Goal: Information Seeking & Learning: Understand process/instructions

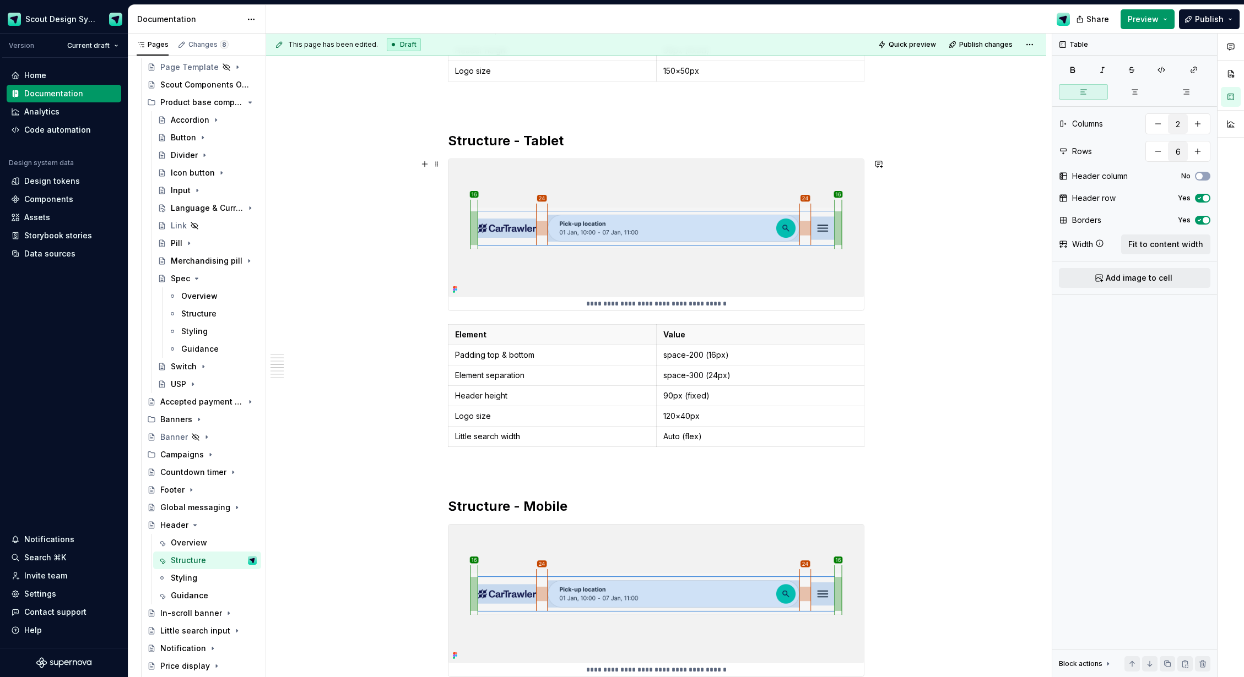
scroll to position [1176, 0]
click at [496, 356] on p "Padding top & bottom" at bounding box center [552, 353] width 194 height 11
click at [524, 355] on p "Padding left & bottom" at bounding box center [552, 353] width 194 height 11
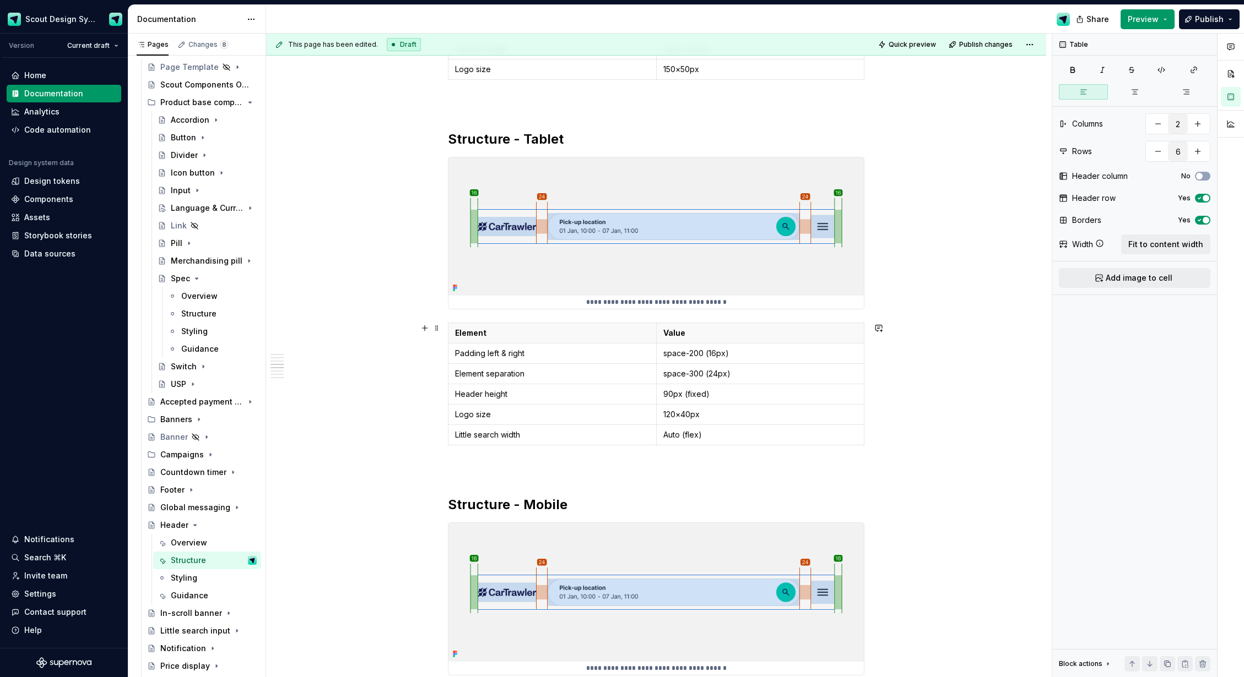
click at [387, 403] on div "**********" at bounding box center [656, 475] width 780 height 2921
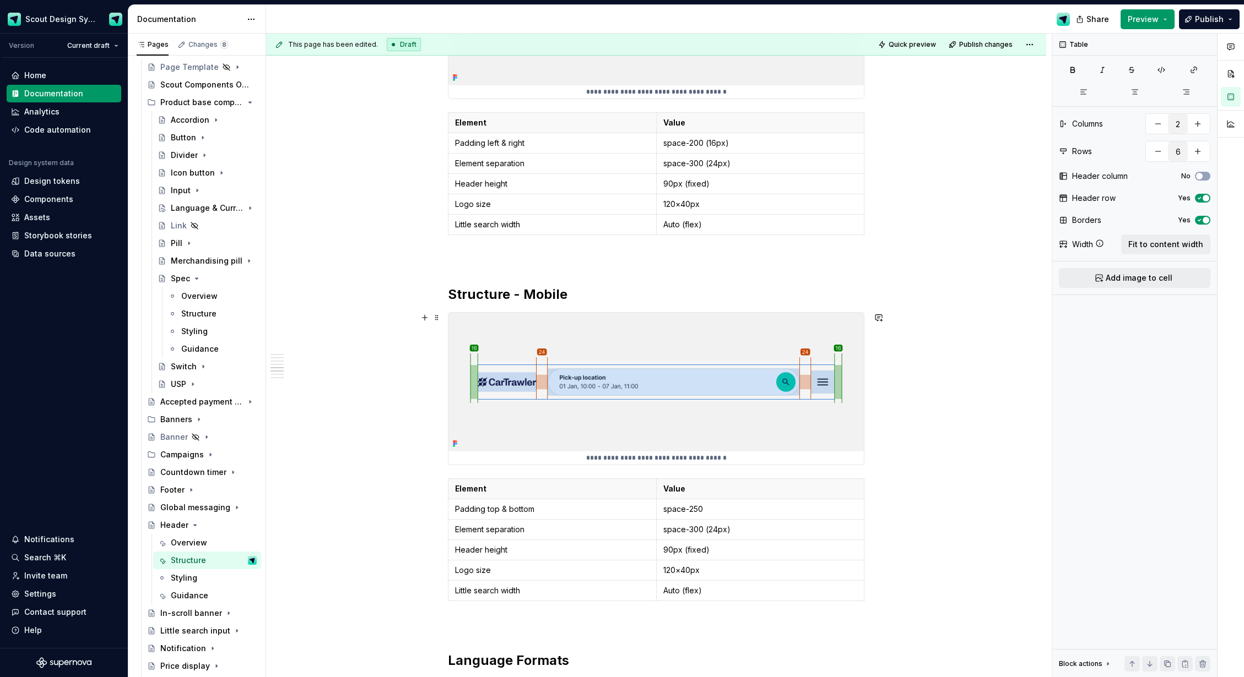
scroll to position [1447, 0]
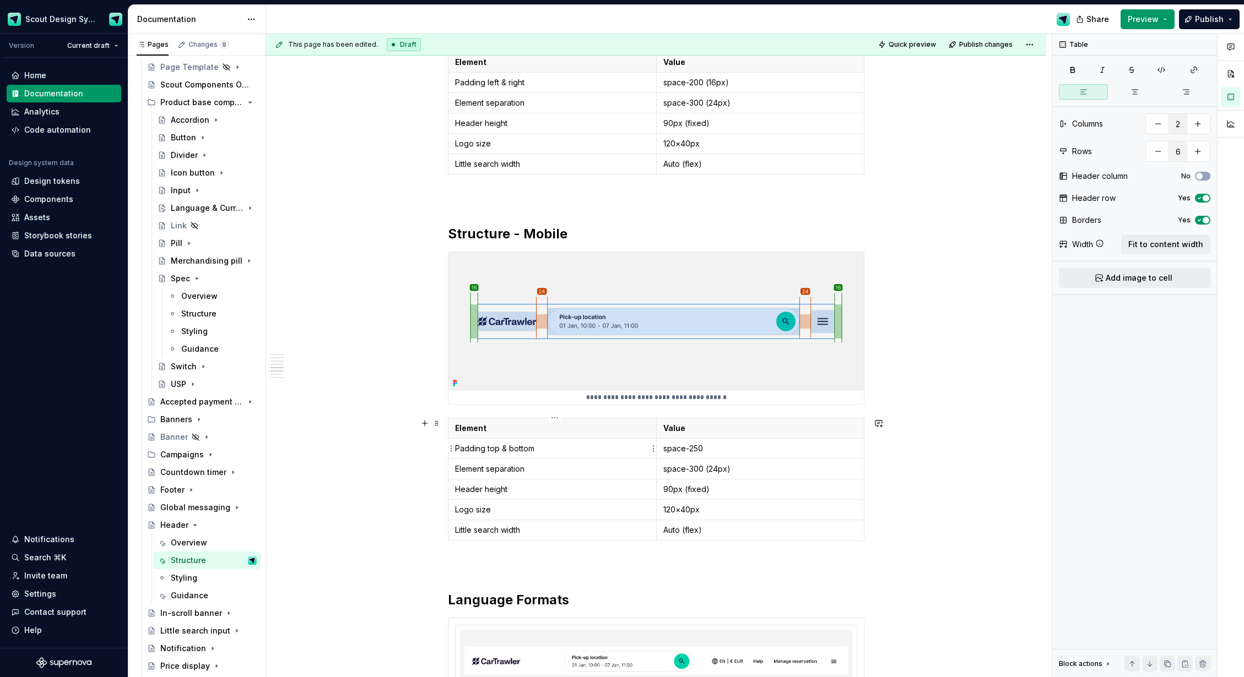
click at [497, 451] on p "Padding top & bottom" at bounding box center [552, 448] width 194 height 11
click at [521, 448] on p "Padding left & bottom" at bounding box center [552, 448] width 194 height 11
click at [701, 449] on p "space-250" at bounding box center [760, 448] width 194 height 11
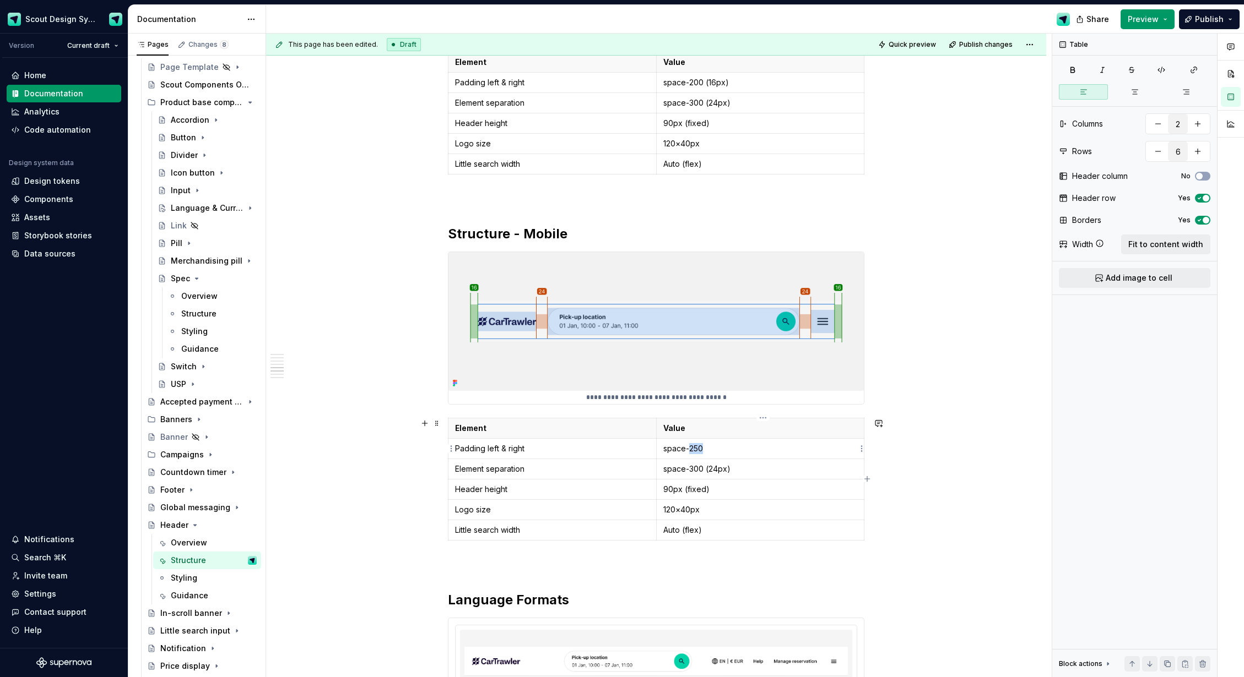
click at [701, 449] on p "space-250" at bounding box center [760, 448] width 194 height 11
click at [700, 470] on p "space-300 (24px)" at bounding box center [760, 469] width 194 height 11
click at [715, 470] on p "space-200 (24px)" at bounding box center [760, 469] width 194 height 11
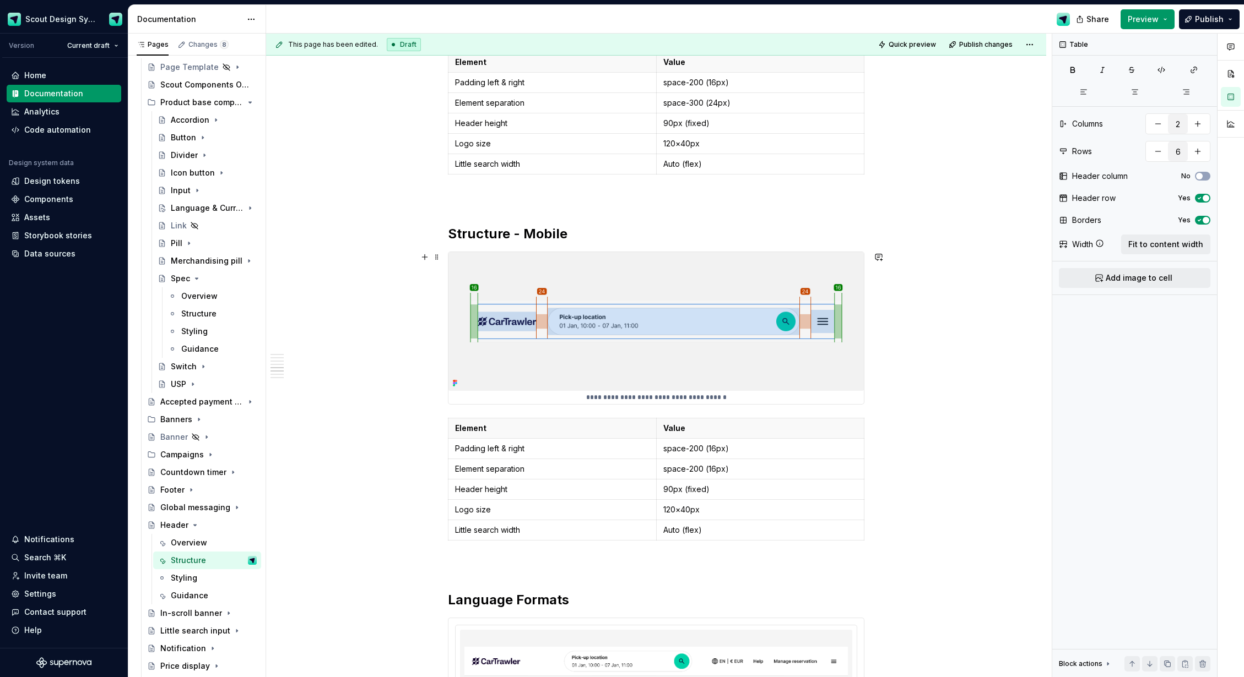
click at [381, 334] on div "**********" at bounding box center [656, 204] width 780 height 2921
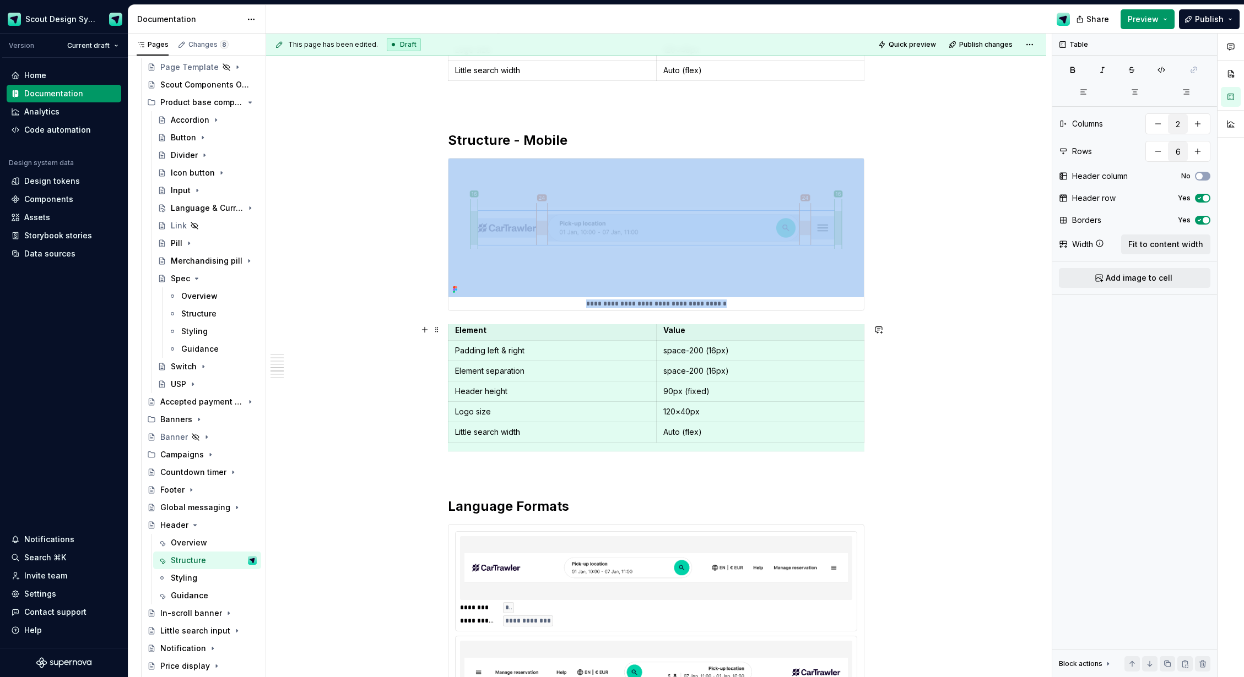
scroll to position [0, 0]
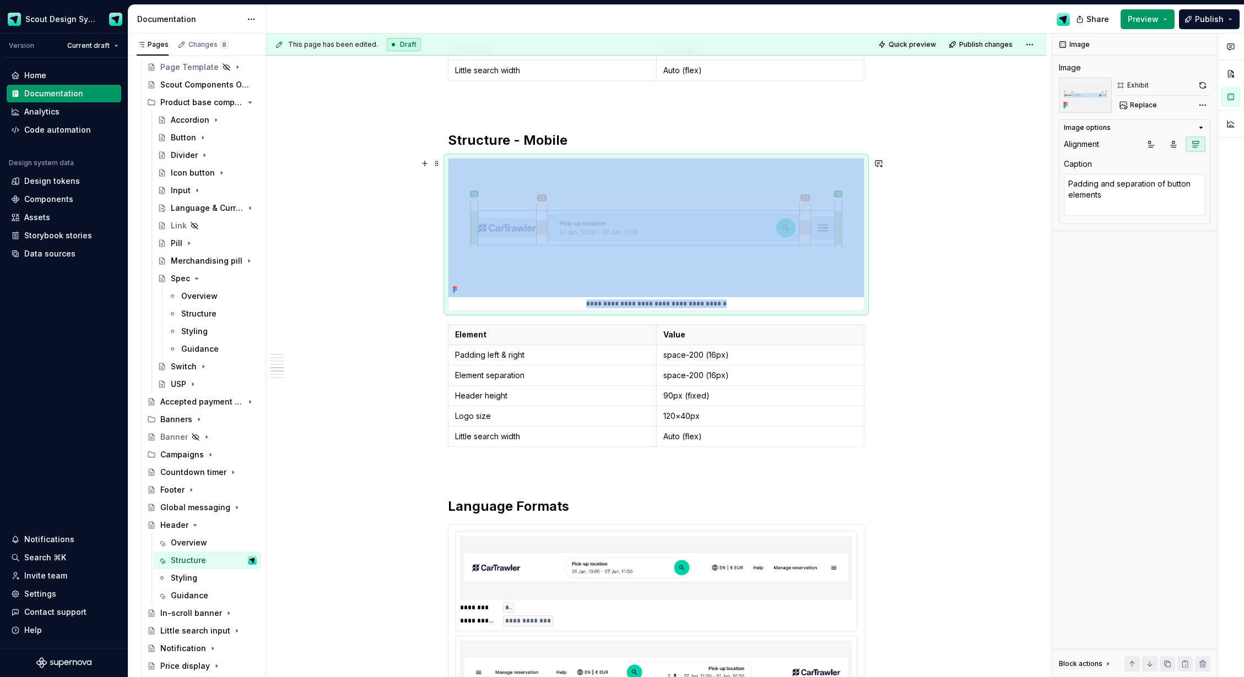
click at [768, 282] on img at bounding box center [655, 228] width 415 height 138
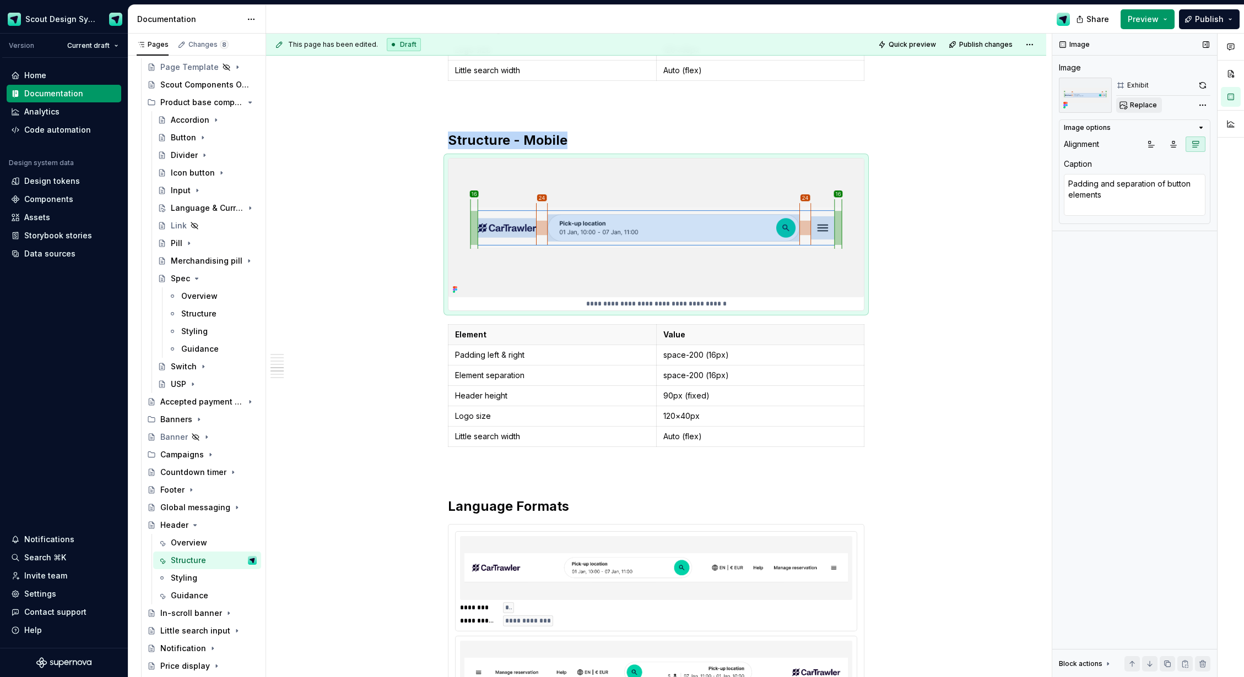
click at [1143, 102] on span "Replace" at bounding box center [1143, 105] width 27 height 9
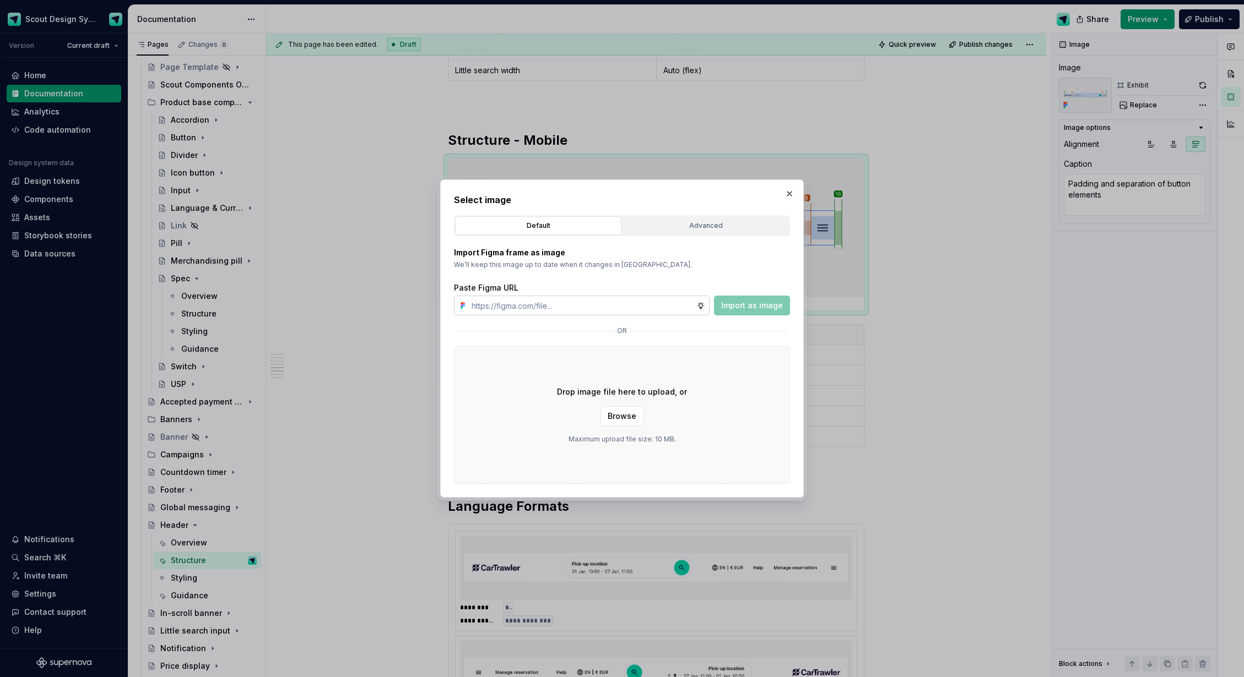
type textarea "*"
type input "[URL][DOMAIN_NAME]"
click at [731, 303] on span "Import as image" at bounding box center [752, 305] width 62 height 11
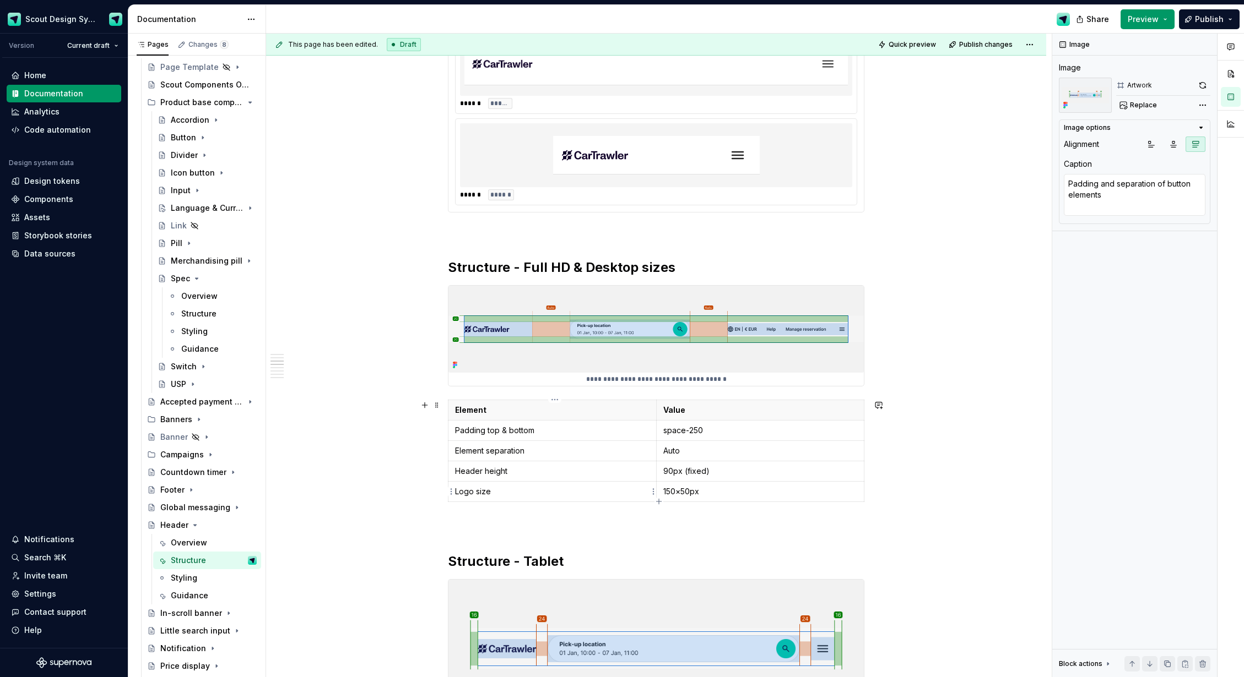
scroll to position [795, 0]
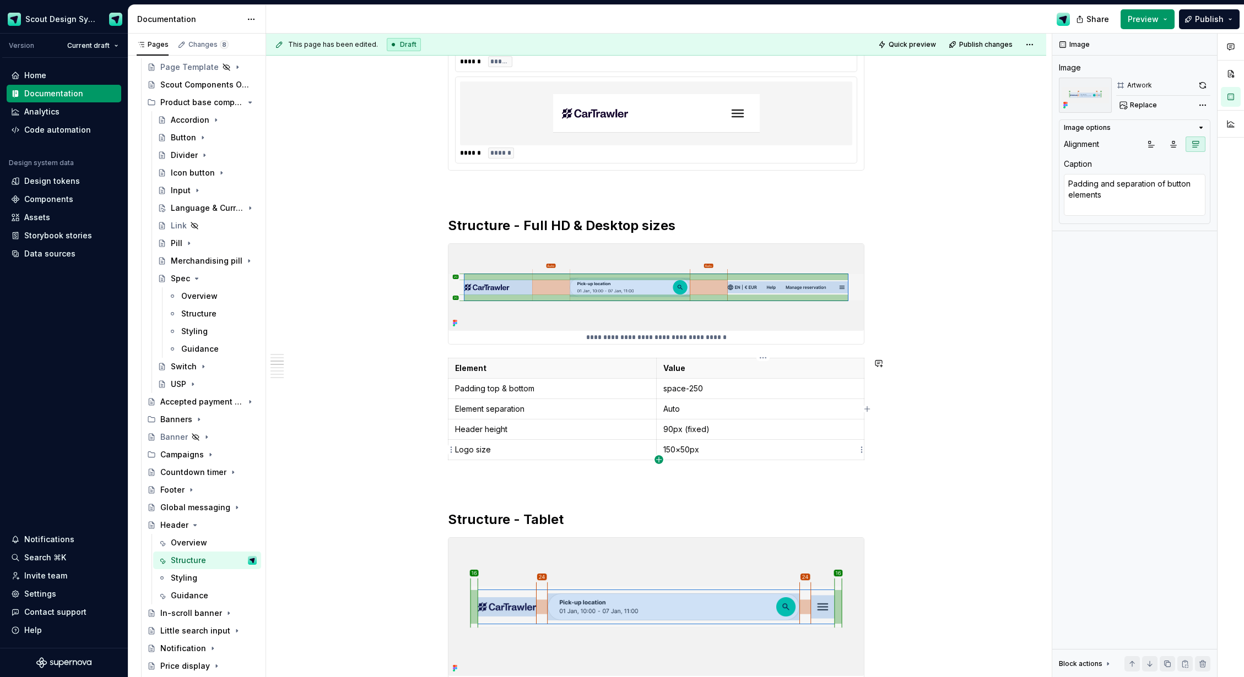
type textarea "*"
click at [660, 458] on icon "button" at bounding box center [658, 460] width 9 height 9
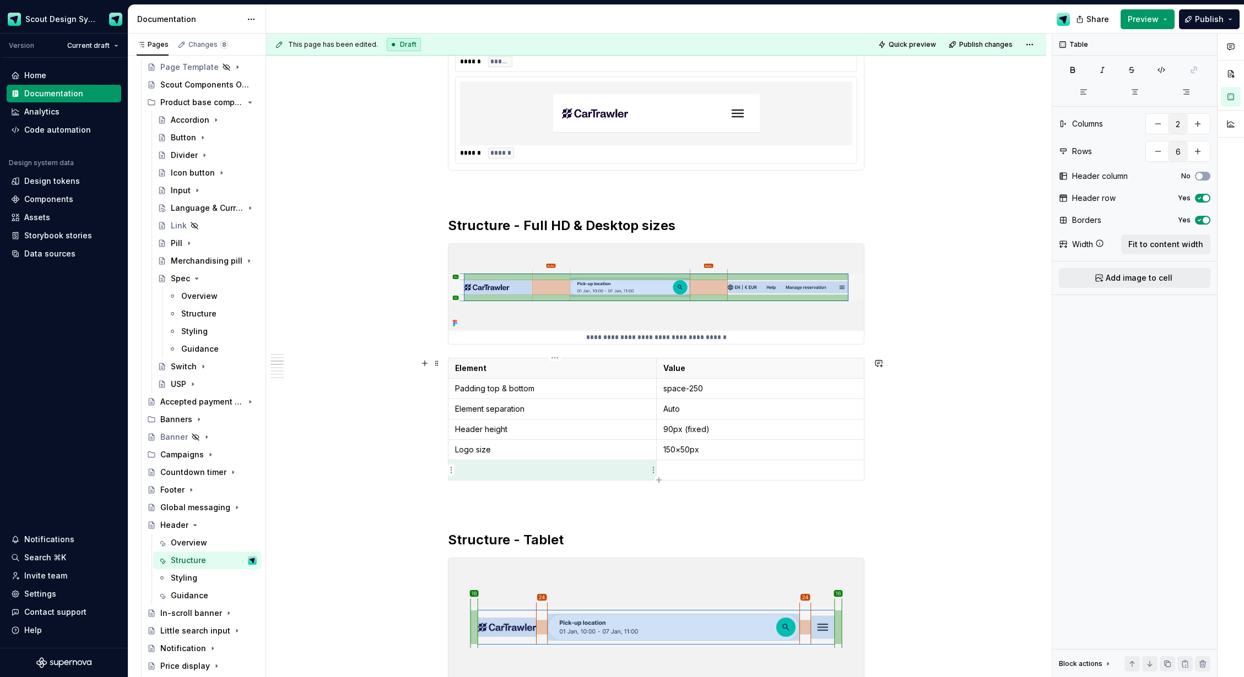
click at [530, 469] on p at bounding box center [552, 470] width 194 height 11
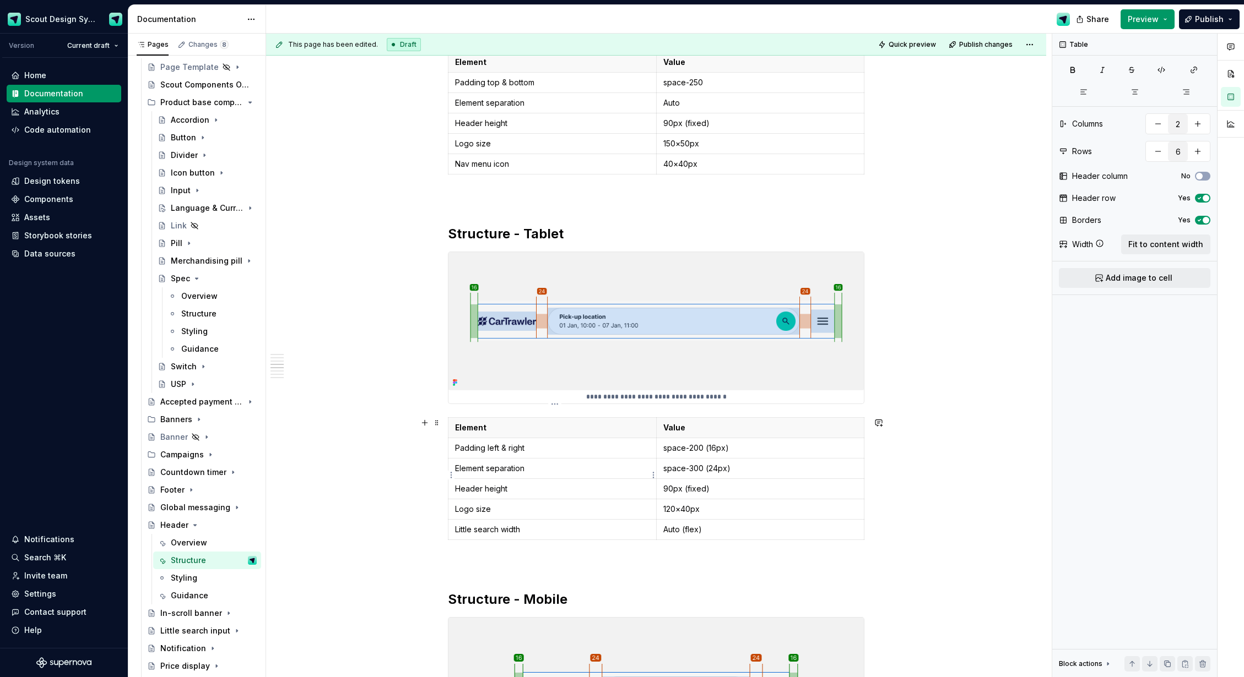
scroll to position [1115, 0]
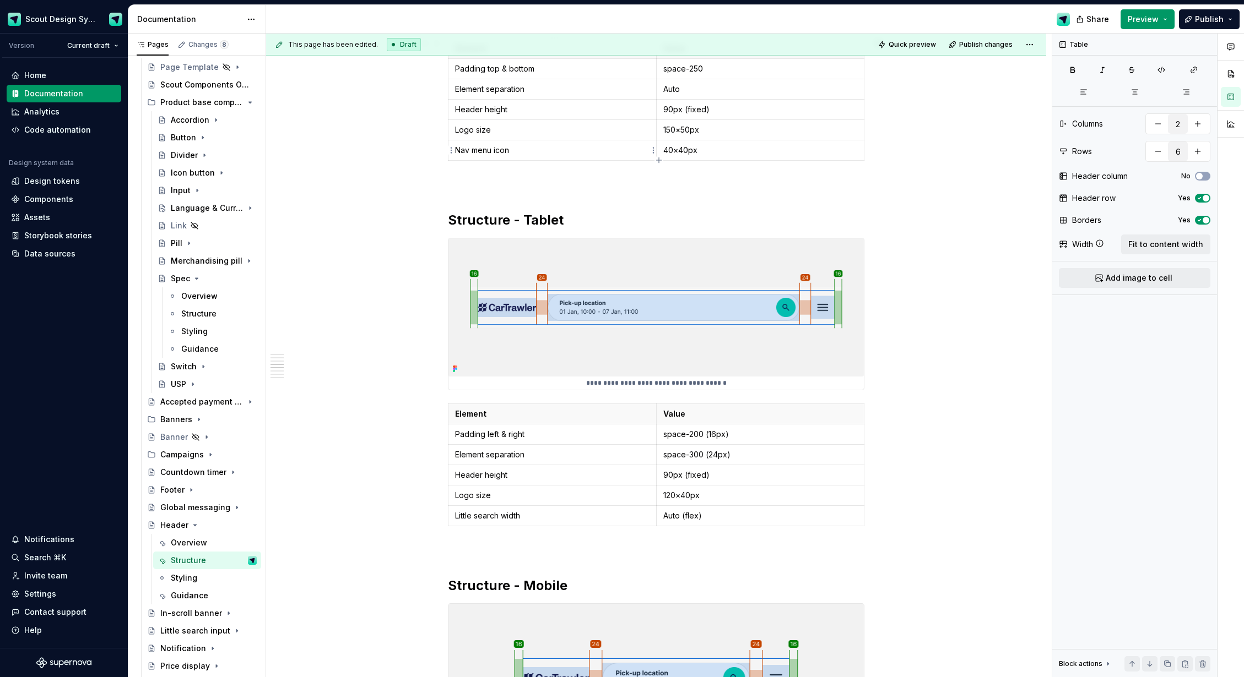
click at [562, 153] on p "Nav menu icon" at bounding box center [552, 150] width 194 height 11
copy p "Nav menu icon"
click at [659, 526] on icon "button" at bounding box center [658, 526] width 5 height 5
type input "7"
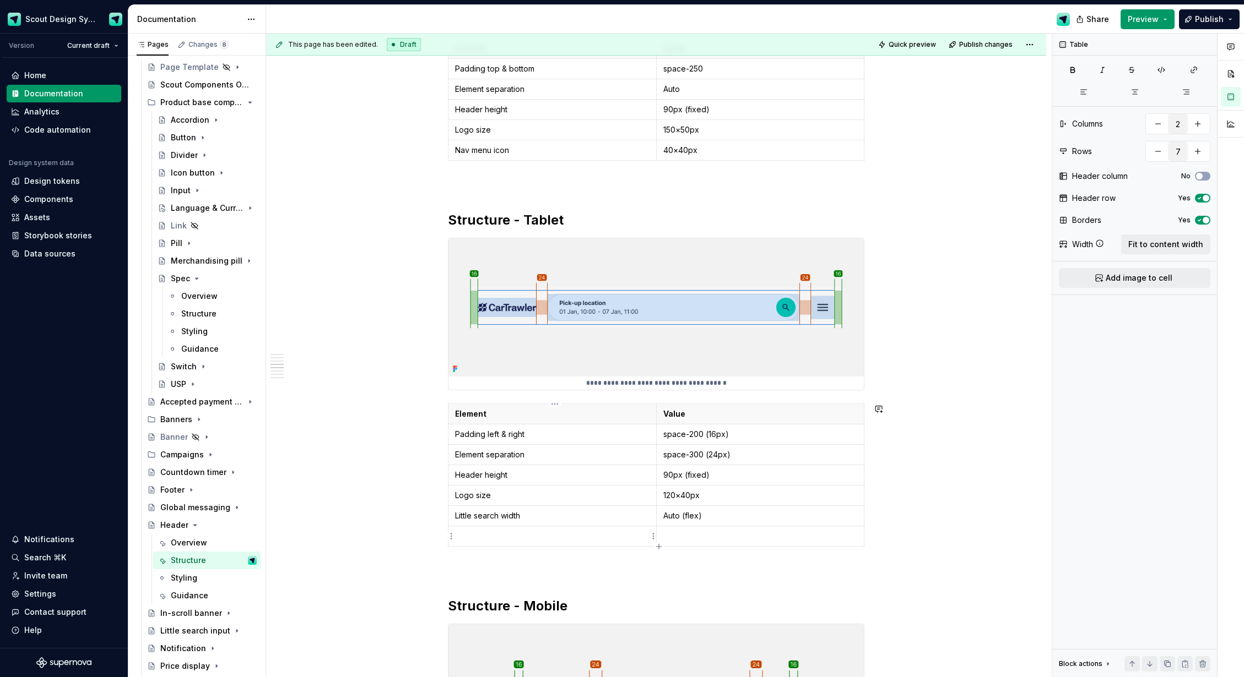
drag, startPoint x: 599, startPoint y: 546, endPoint x: 636, endPoint y: 547, distance: 36.9
click at [599, 546] on td at bounding box center [552, 537] width 208 height 20
click at [701, 539] on p at bounding box center [760, 536] width 194 height 11
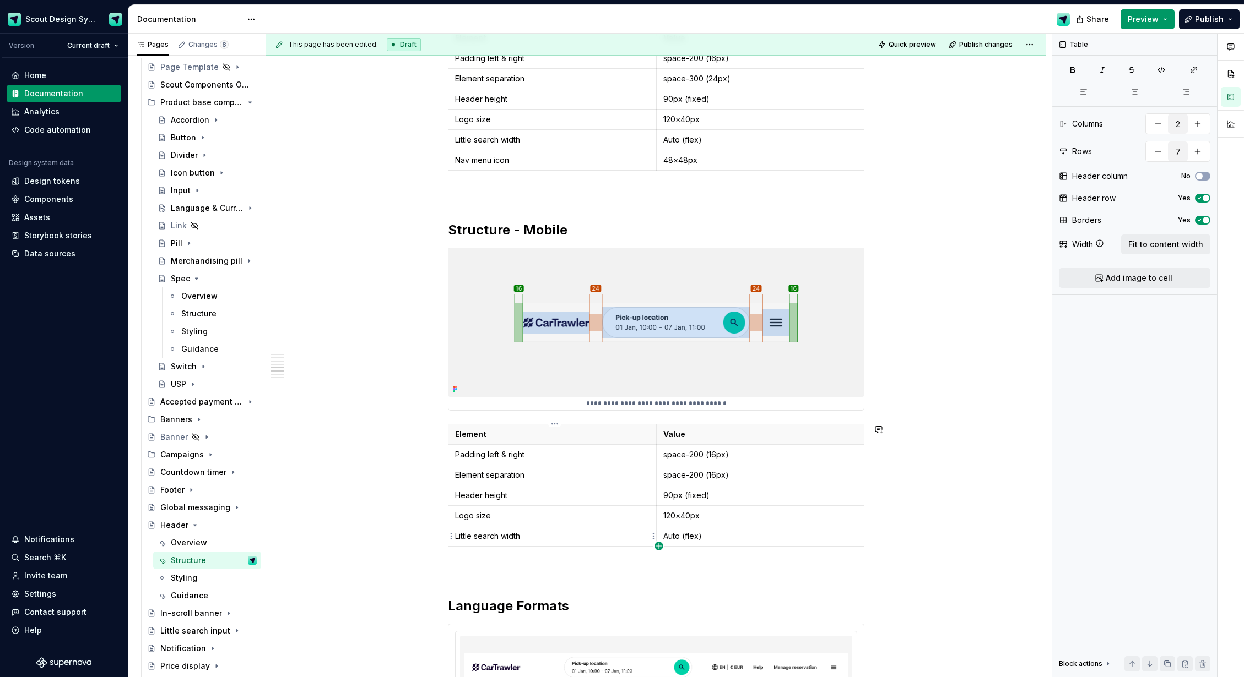
click at [659, 547] on icon "button" at bounding box center [658, 546] width 9 height 9
click at [522, 556] on p at bounding box center [552, 556] width 194 height 11
click at [704, 557] on p at bounding box center [760, 556] width 194 height 11
click at [384, 394] on div "**********" at bounding box center [656, 196] width 780 height 2992
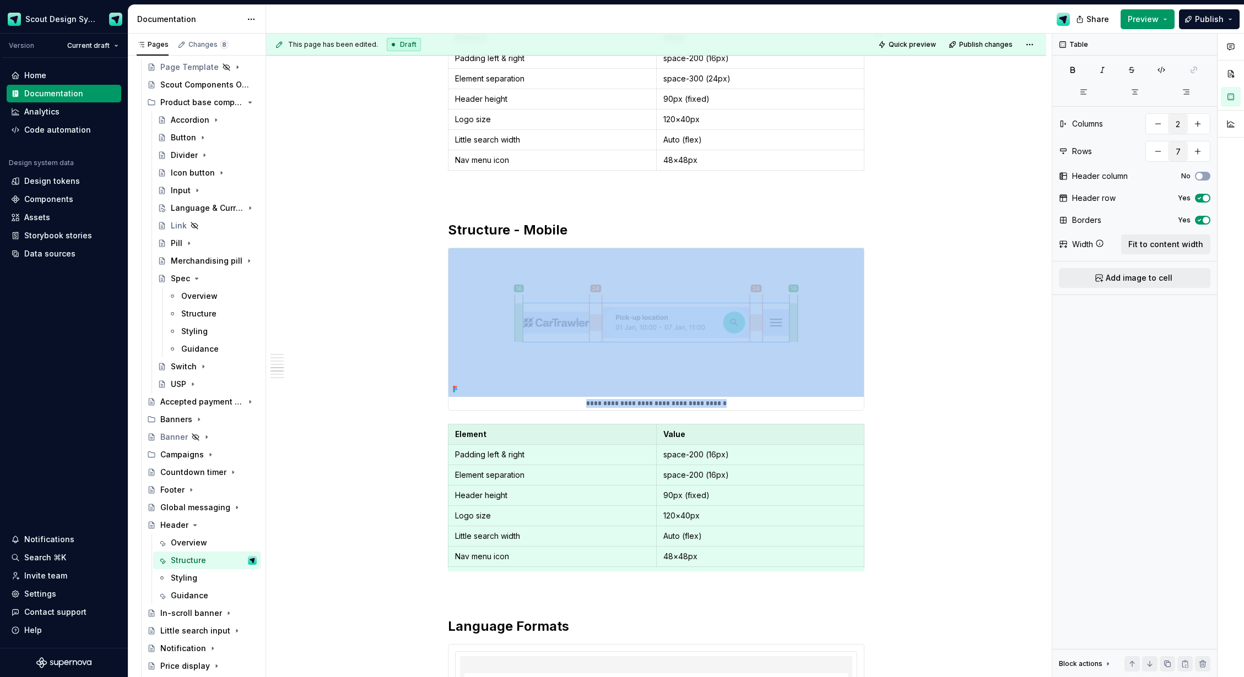
type textarea "*"
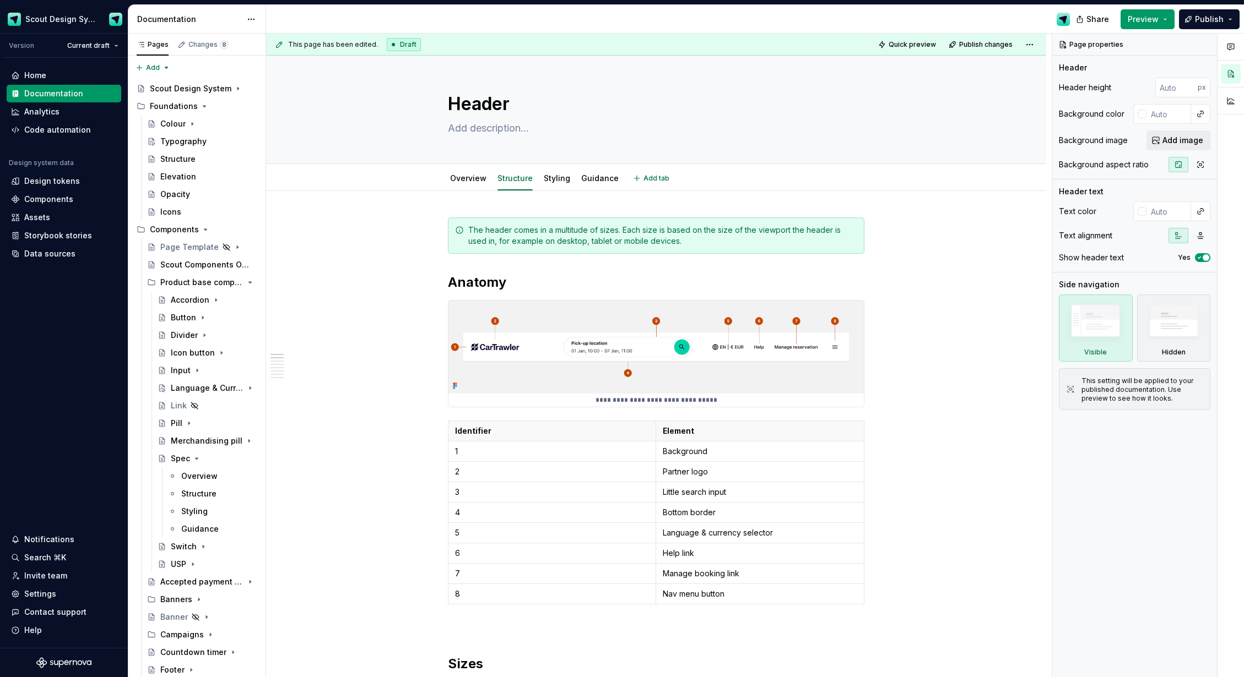
type textarea "*"
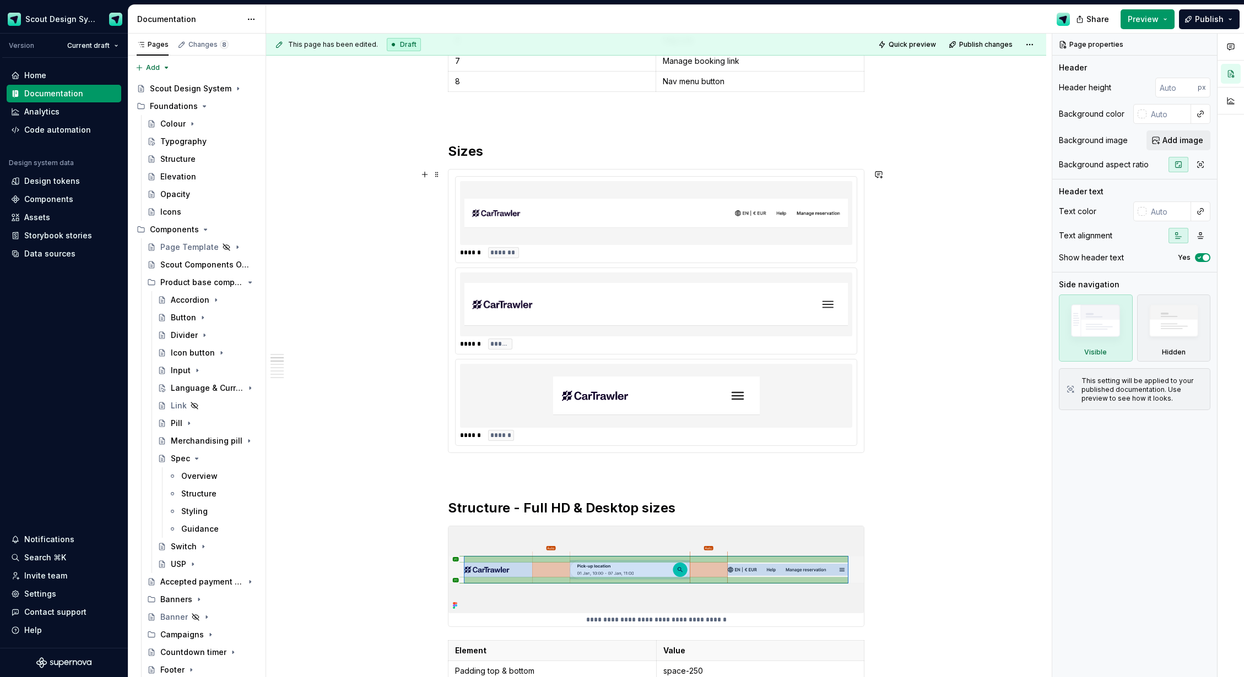
scroll to position [833, 0]
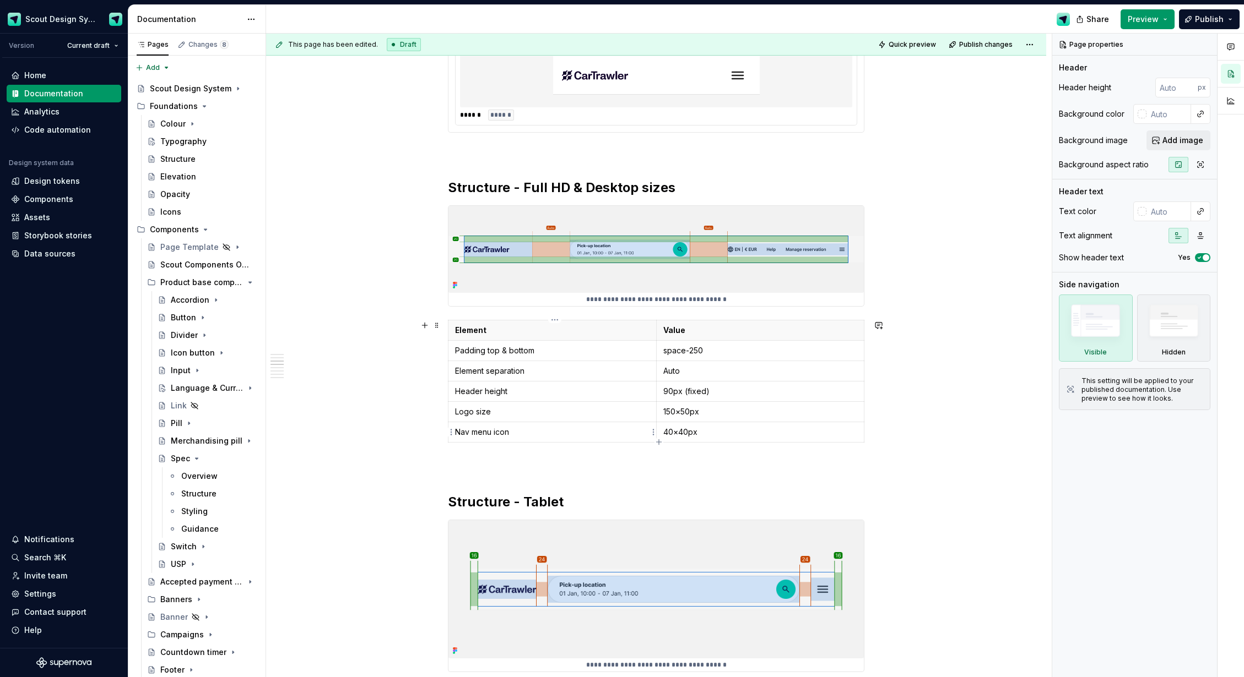
click at [502, 431] on p "Nav menu icon" at bounding box center [552, 432] width 194 height 11
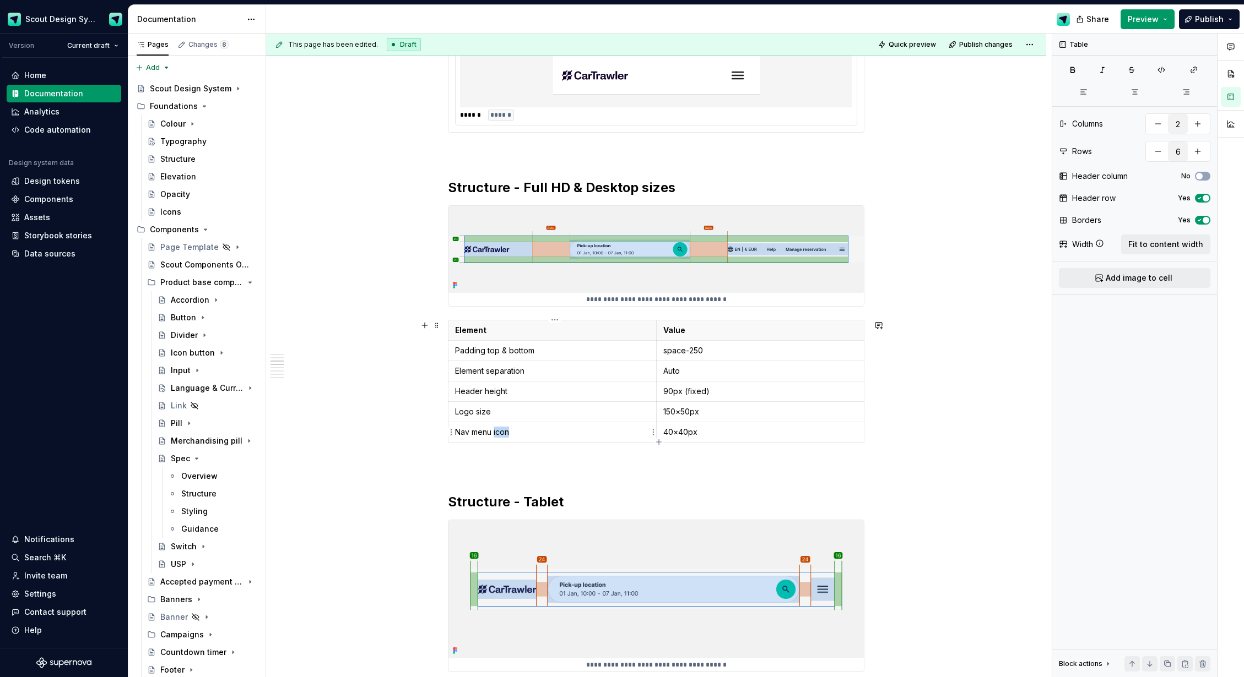
click at [502, 431] on p "Nav menu icon" at bounding box center [552, 432] width 194 height 11
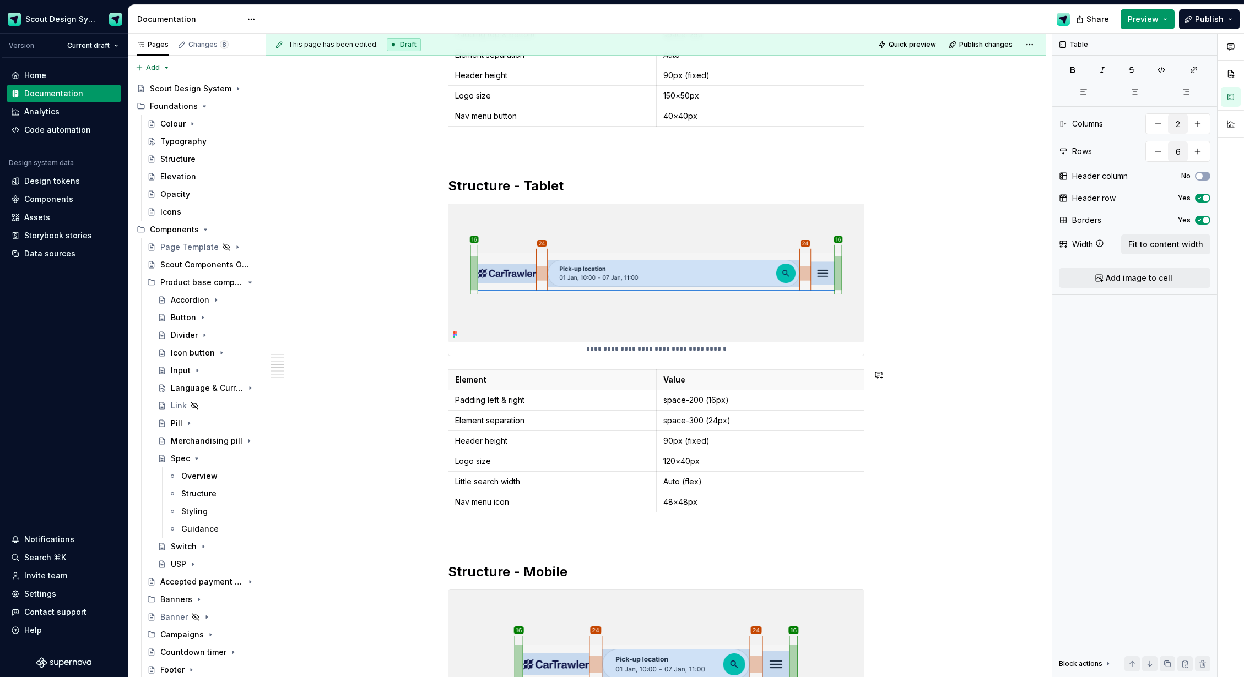
scroll to position [1287, 0]
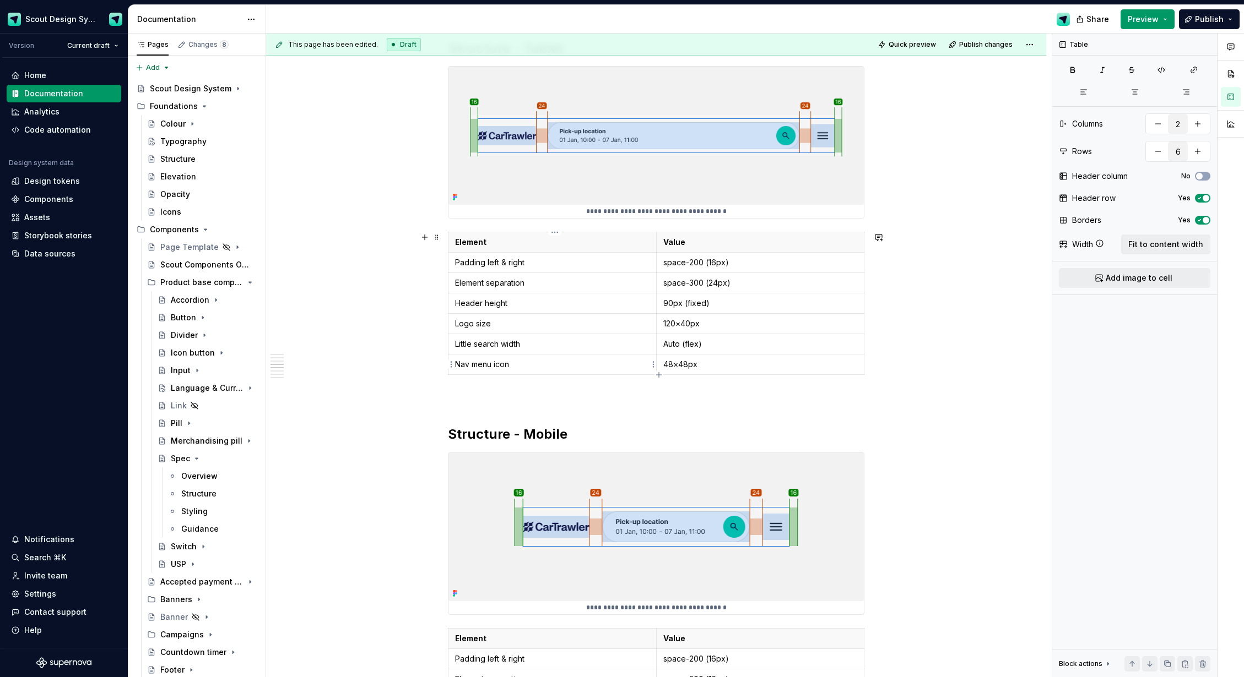
type input "7"
click at [508, 365] on p "Nav menu icon" at bounding box center [552, 364] width 194 height 11
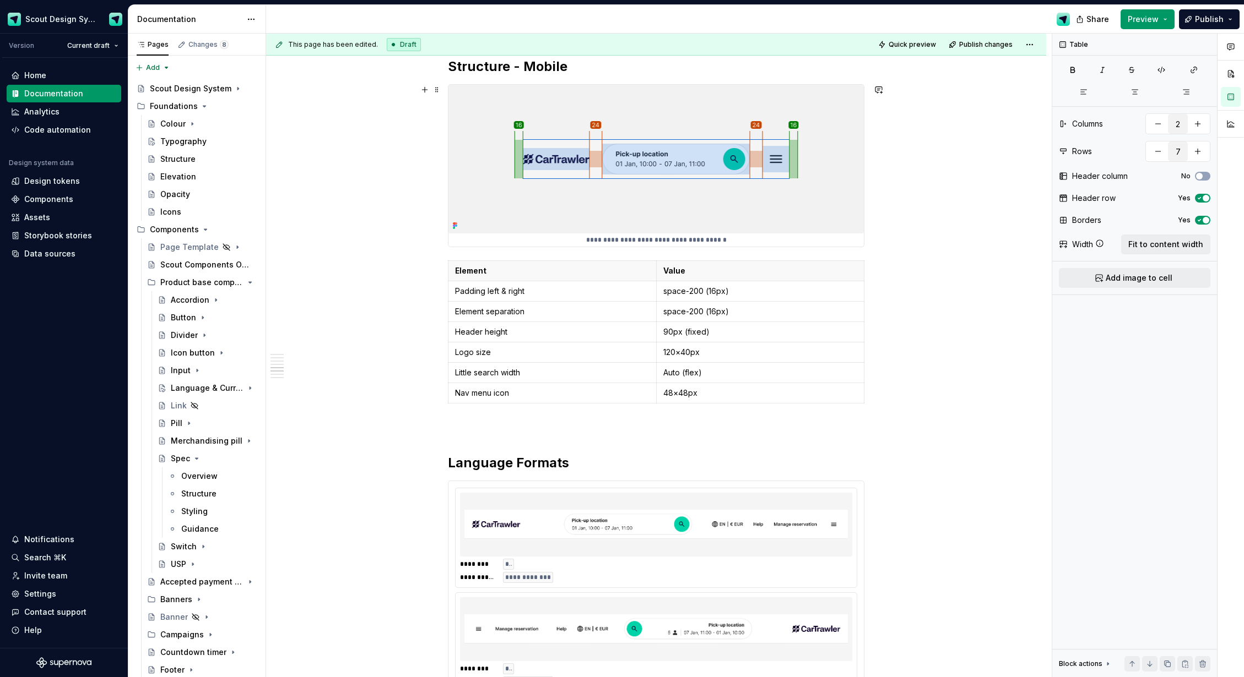
scroll to position [1678, 0]
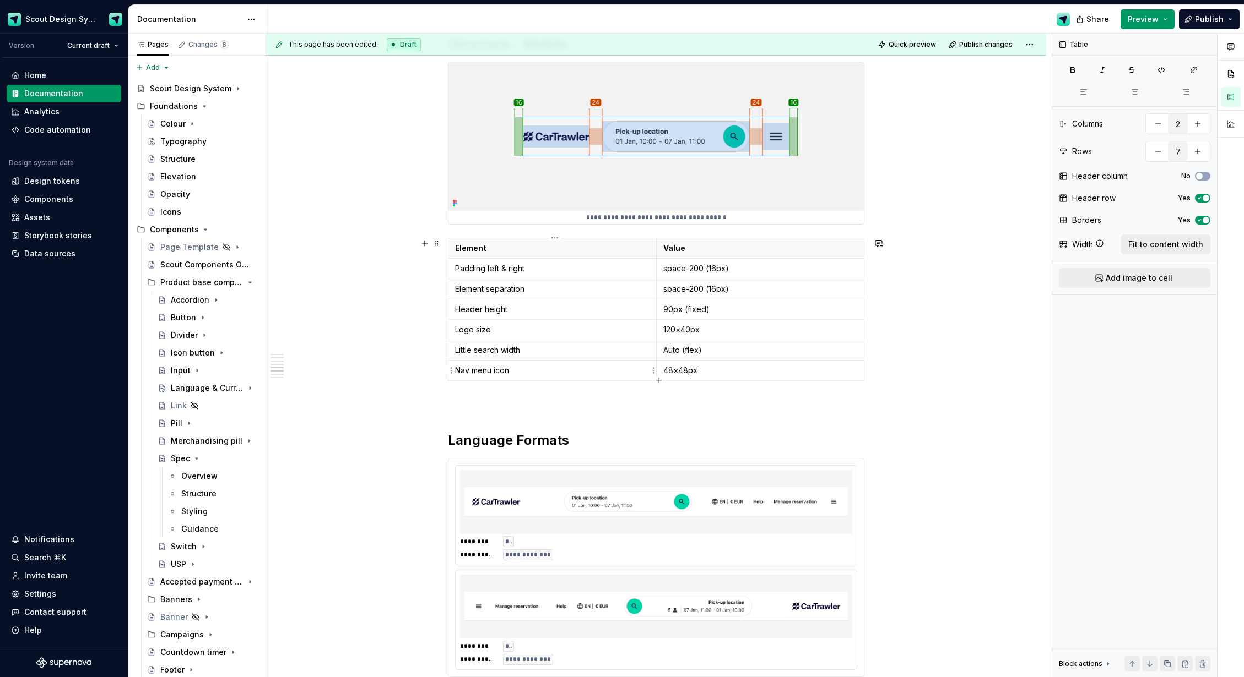
click at [505, 371] on p "Nav menu icon" at bounding box center [552, 370] width 194 height 11
click at [932, 413] on div "**********" at bounding box center [656, 9] width 780 height 2992
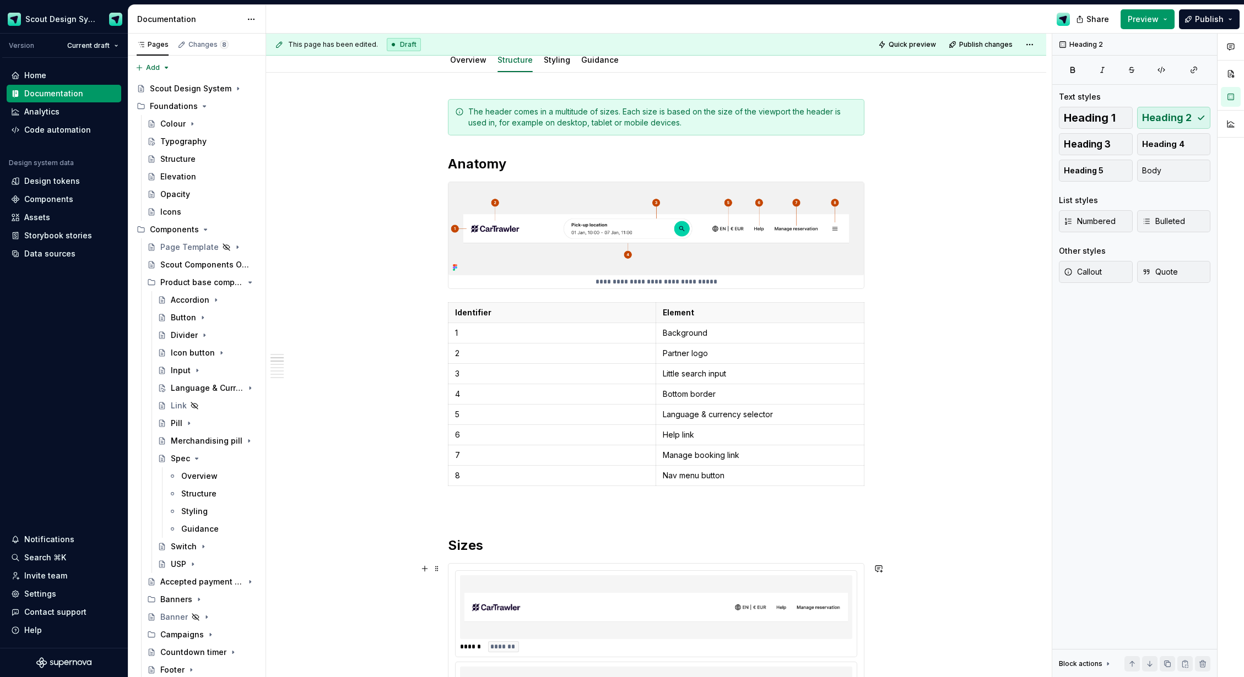
scroll to position [0, 0]
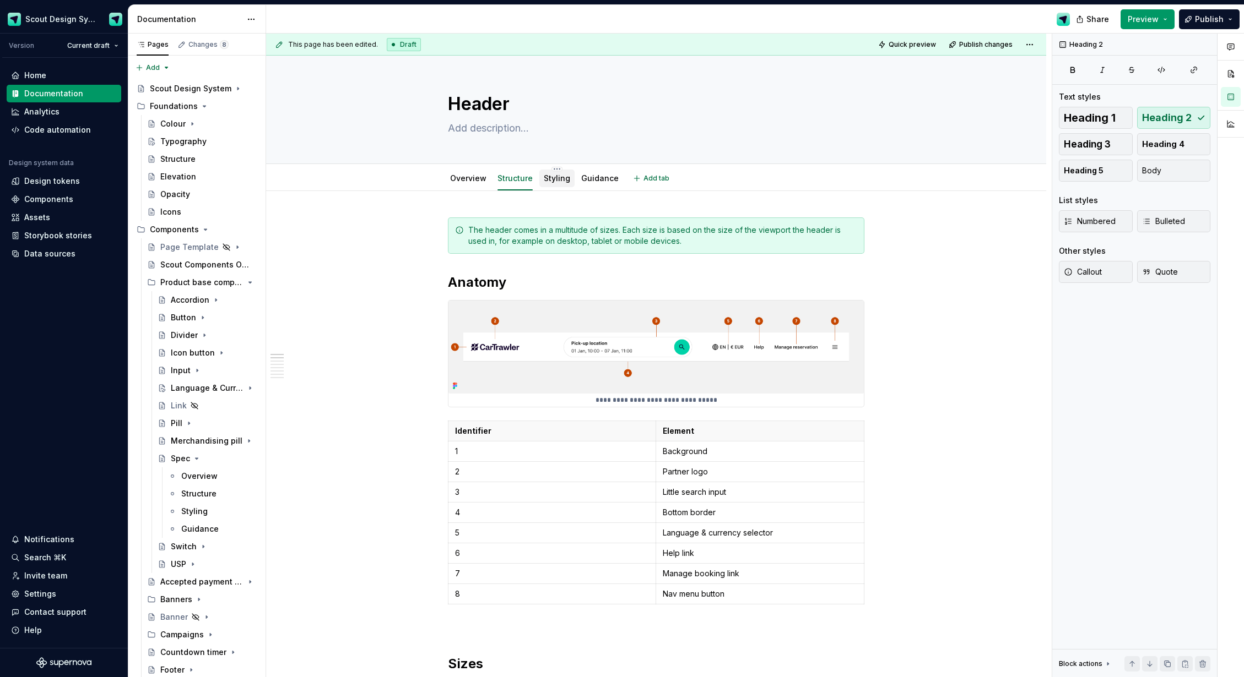
click at [559, 180] on link "Styling" at bounding box center [557, 177] width 26 height 9
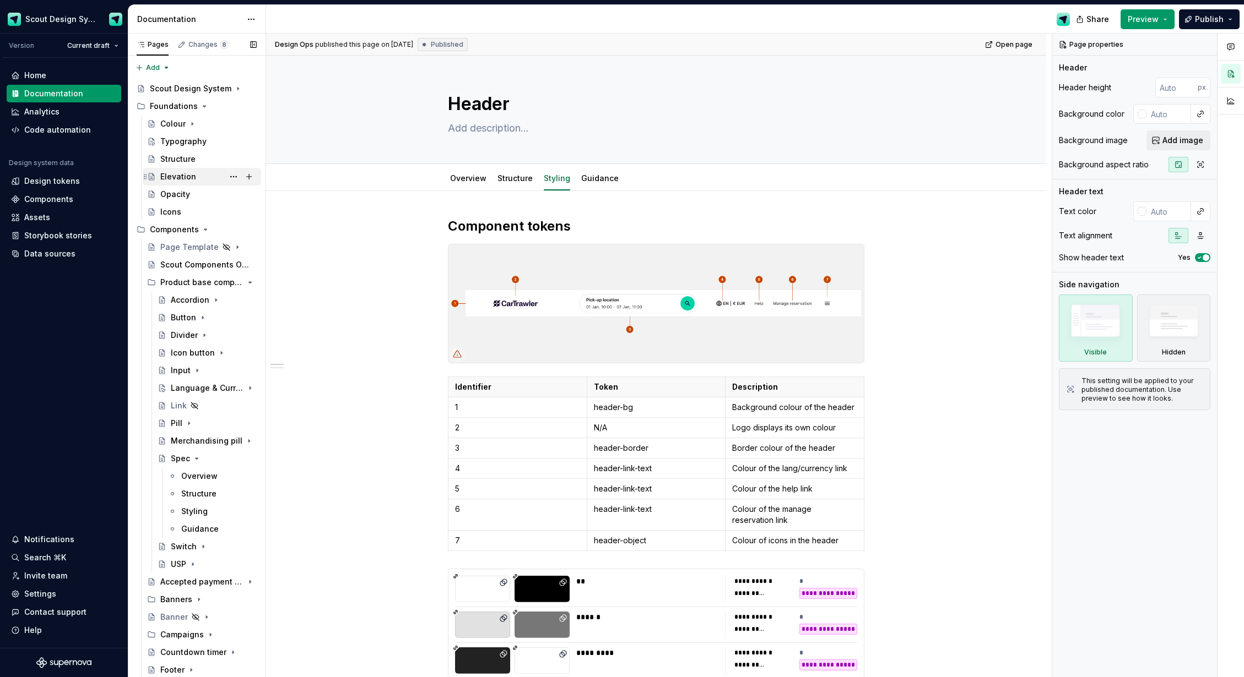
type textarea "*"
